Goal: Task Accomplishment & Management: Complete application form

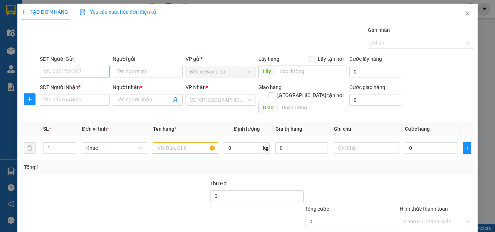
click at [53, 74] on input "SĐT Người Gửi" at bounding box center [75, 72] width 70 height 12
click at [82, 71] on input "0833949494" at bounding box center [75, 72] width 70 height 12
drag, startPoint x: 74, startPoint y: 72, endPoint x: 80, endPoint y: 72, distance: 6.2
click at [76, 72] on input "0833949494" at bounding box center [75, 72] width 70 height 12
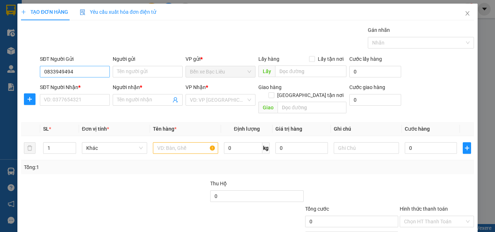
click at [80, 72] on input "0833949494" at bounding box center [75, 72] width 70 height 12
drag, startPoint x: 122, startPoint y: 71, endPoint x: 68, endPoint y: 79, distance: 54.6
click at [122, 72] on input "Người gửi" at bounding box center [148, 72] width 70 height 12
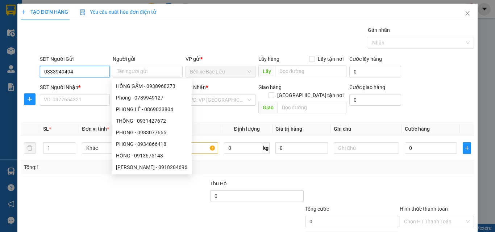
click at [79, 72] on input "0833949494" at bounding box center [75, 72] width 70 height 12
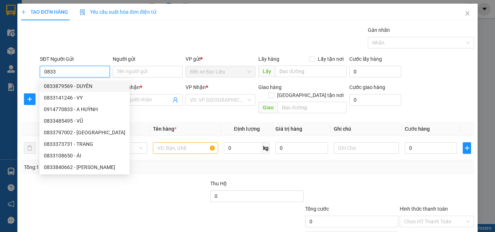
click at [67, 71] on input "0833" at bounding box center [75, 72] width 70 height 12
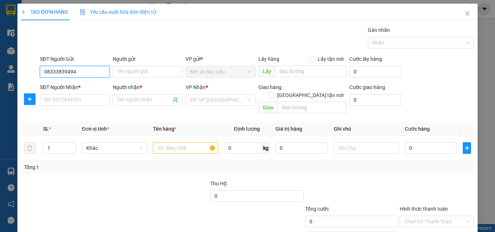
click at [86, 67] on input "08333839494" at bounding box center [75, 72] width 70 height 12
click at [86, 74] on input "08333839494" at bounding box center [75, 72] width 70 height 12
type input "08333839494"
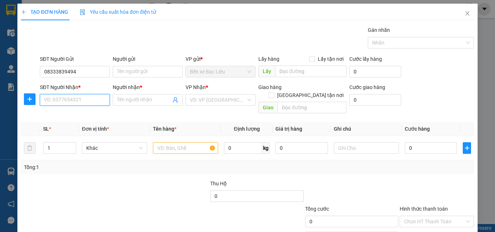
click at [58, 99] on input "SĐT Người Nhận *" at bounding box center [75, 100] width 70 height 12
click at [64, 101] on input "SĐT Người Nhận *" at bounding box center [75, 100] width 70 height 12
click at [86, 98] on input "0917057619" at bounding box center [75, 100] width 70 height 12
type input "0917057619"
click at [142, 98] on input "Người nhận *" at bounding box center [144, 100] width 54 height 8
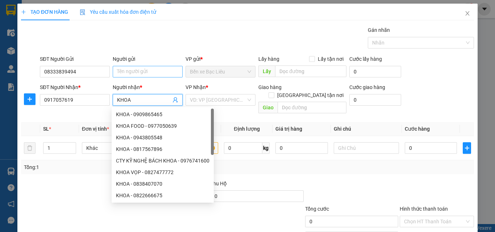
type input "KHOA"
drag, startPoint x: 130, startPoint y: 72, endPoint x: 145, endPoint y: 67, distance: 15.2
click at [131, 71] on input "Người gửi" at bounding box center [148, 72] width 70 height 12
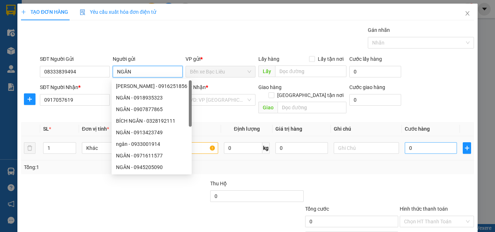
type input "NGÂN"
click at [446, 142] on input "0" at bounding box center [431, 148] width 52 height 12
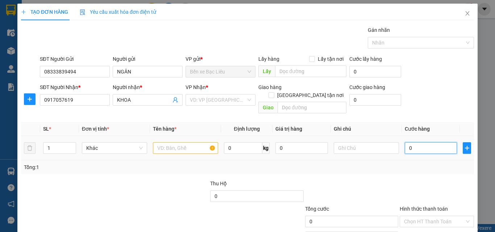
type input "3"
type input "30"
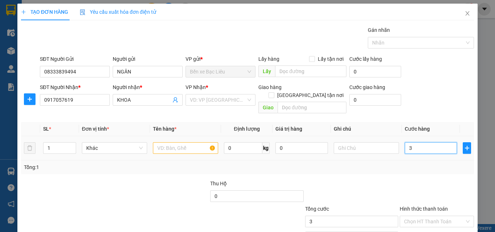
type input "30"
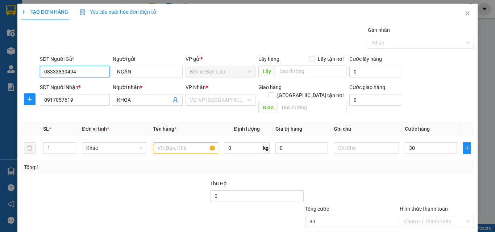
type input "30.000"
click at [57, 70] on input "08333839494" at bounding box center [75, 72] width 70 height 12
type input "0833839494"
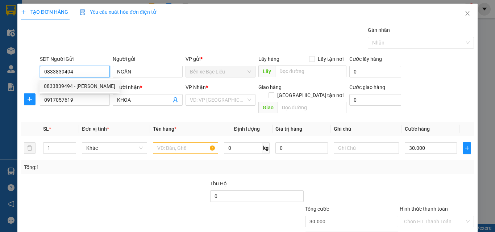
click at [84, 82] on div "0833839494 - [PERSON_NAME]" at bounding box center [79, 86] width 71 height 8
type input "[PERSON_NAME]"
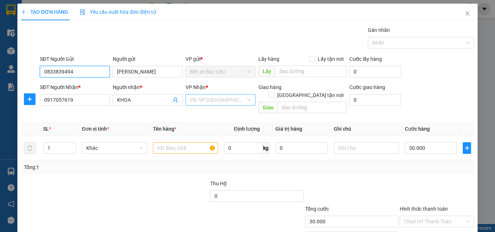
type input "0833839494"
click at [203, 97] on input "search" at bounding box center [218, 100] width 56 height 11
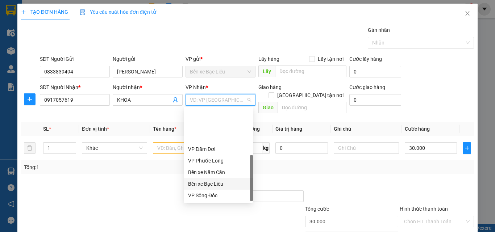
scroll to position [46, 0]
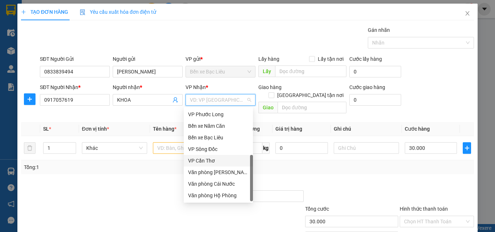
click at [211, 162] on div "VP Cần Thơ" at bounding box center [218, 161] width 60 height 8
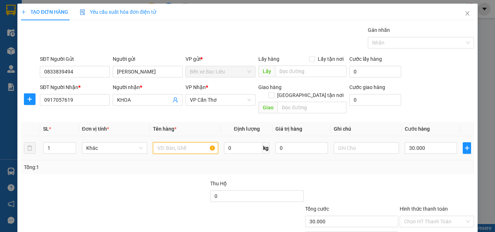
click at [171, 142] on input "text" at bounding box center [185, 148] width 65 height 12
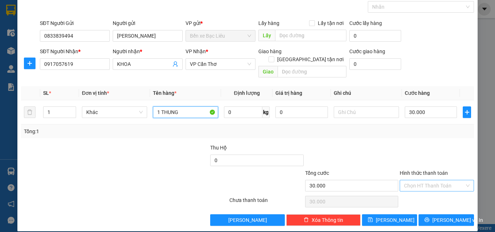
type input "1 THUNG"
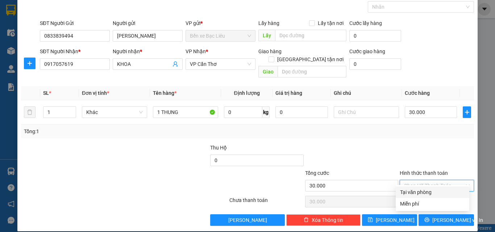
click at [417, 180] on input "Hình thức thanh toán" at bounding box center [434, 185] width 60 height 11
click at [411, 190] on div "Tại văn phòng" at bounding box center [432, 192] width 65 height 8
type input "0"
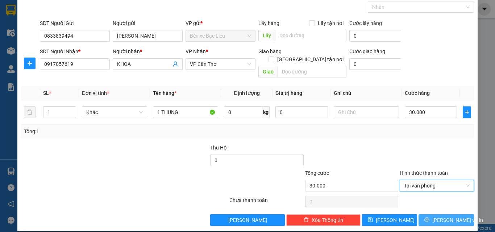
click at [436, 216] on span "[PERSON_NAME] và In" at bounding box center [457, 220] width 51 height 8
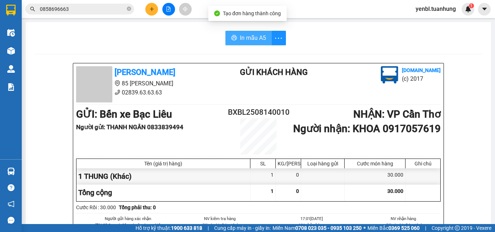
click at [240, 34] on span "In mẫu A5" at bounding box center [253, 37] width 26 height 9
